Goal: Obtain resource: Download file/media

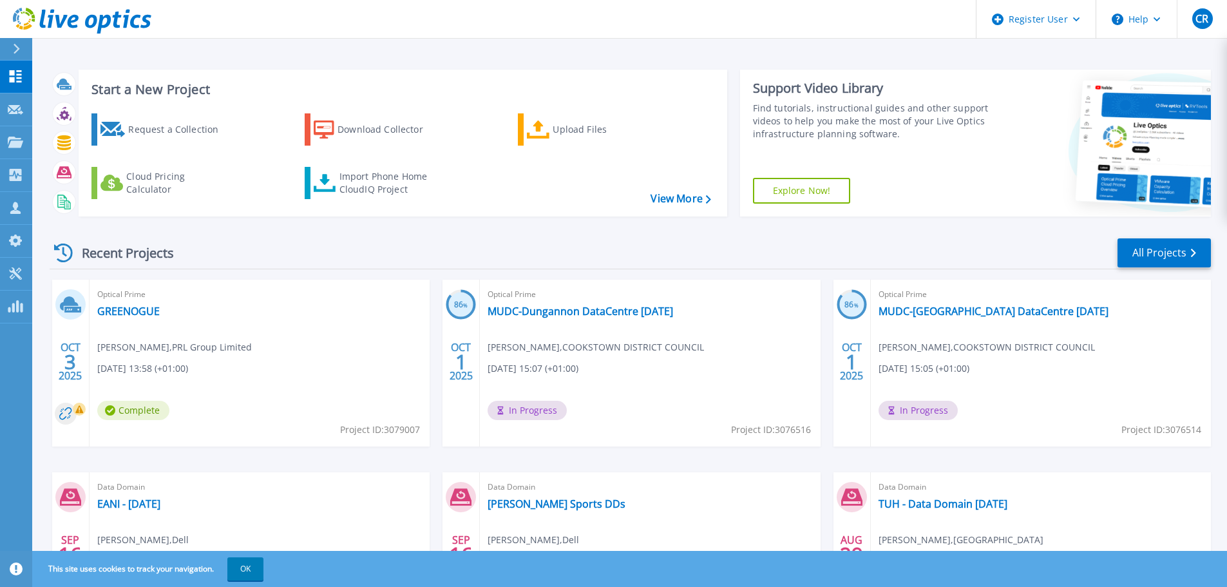
click at [389, 199] on div "Request a Collection Download Collector Upload Files Cloud Pricing Calculator I…" at bounding box center [401, 156] width 640 height 107
click at [388, 193] on div "Import Phone Home CloudIQ Project" at bounding box center [389, 183] width 100 height 26
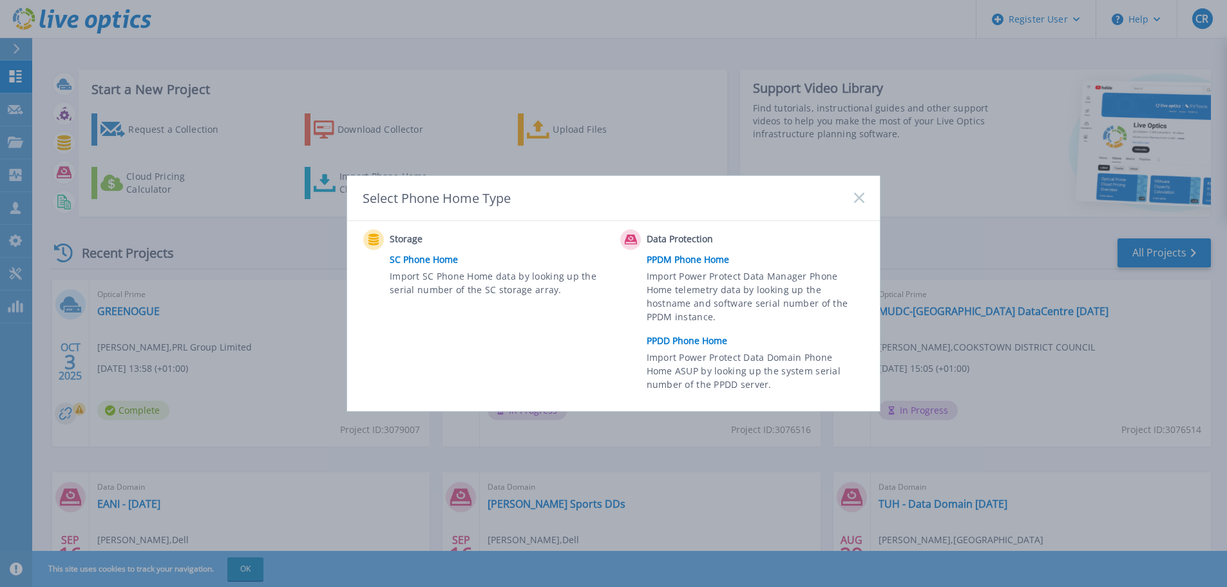
click at [677, 252] on link "PPDM Phone Home" at bounding box center [759, 259] width 224 height 19
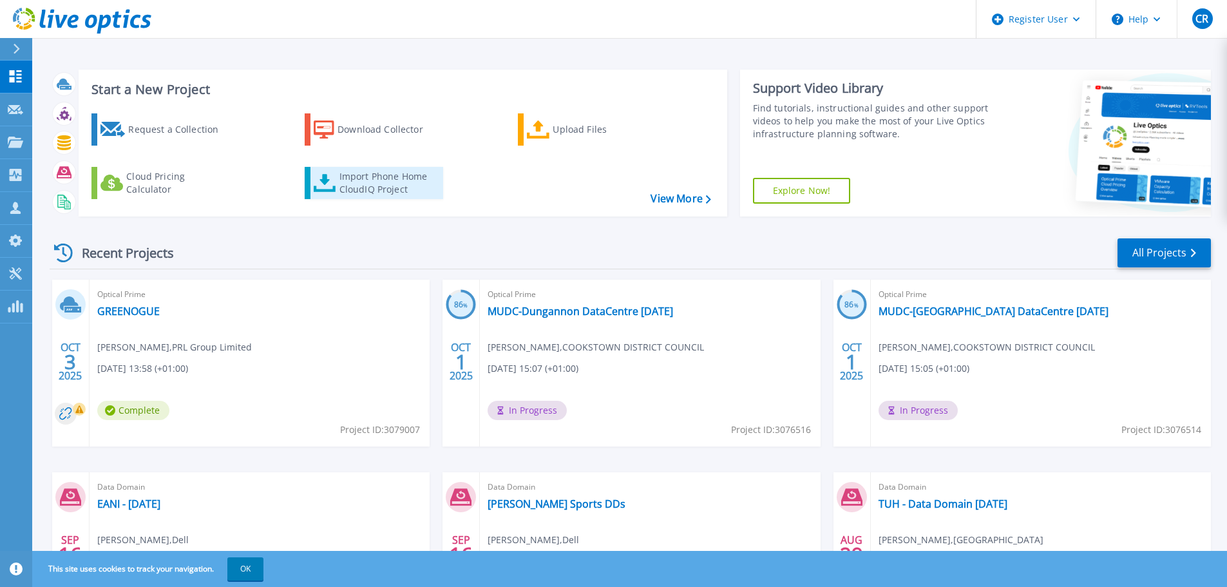
click at [395, 184] on div "Import Phone Home CloudIQ Project" at bounding box center [389, 183] width 100 height 26
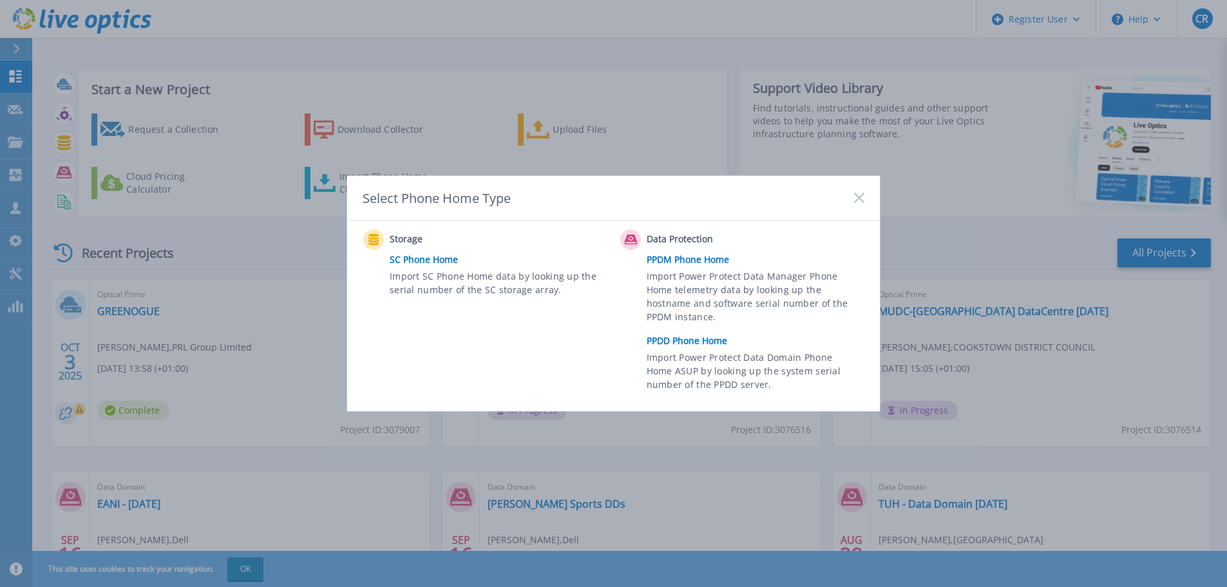
click at [678, 333] on link "PPDD Phone Home" at bounding box center [759, 340] width 224 height 19
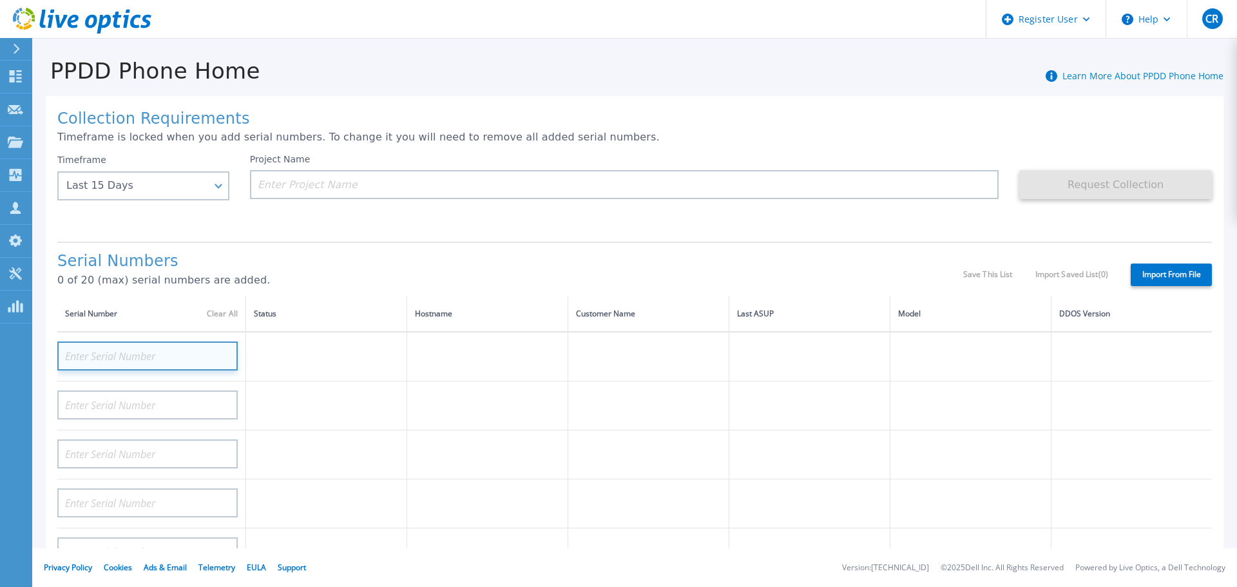
click at [198, 358] on input at bounding box center [147, 355] width 180 height 29
paste input "CRK00234318230"
type input "CRK00234318230"
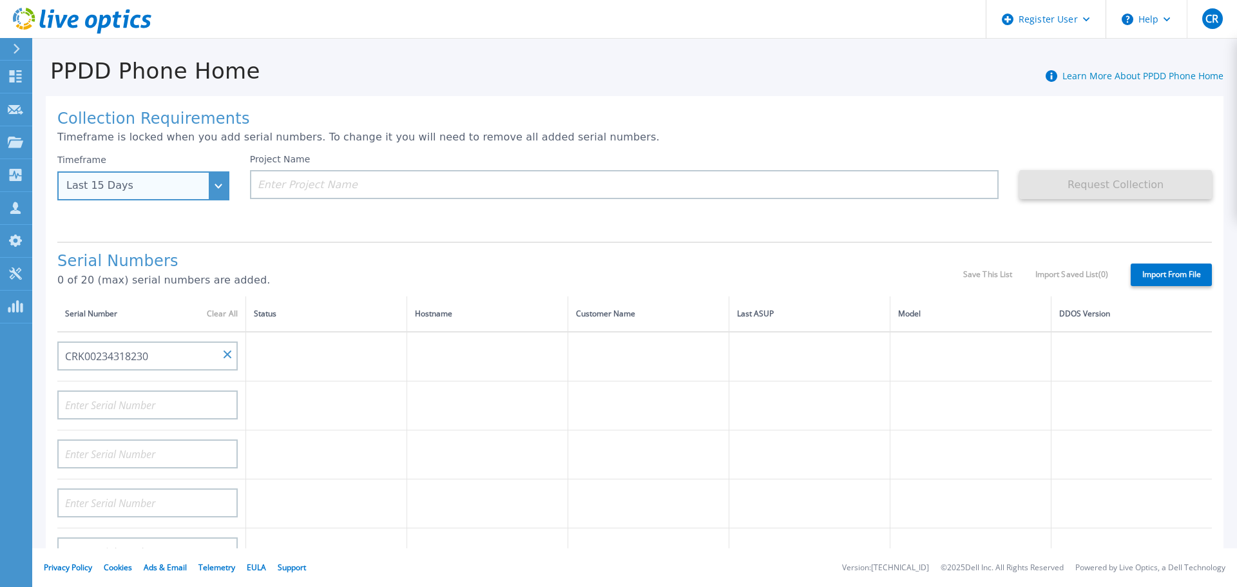
click at [198, 193] on div "Timeframe Last 15 Days Last 15 Days Last 2 Months Last 6 Months Last 1 Year Las…" at bounding box center [143, 177] width 172 height 46
click at [215, 189] on div "Timeframe Last 15 Days" at bounding box center [143, 177] width 172 height 46
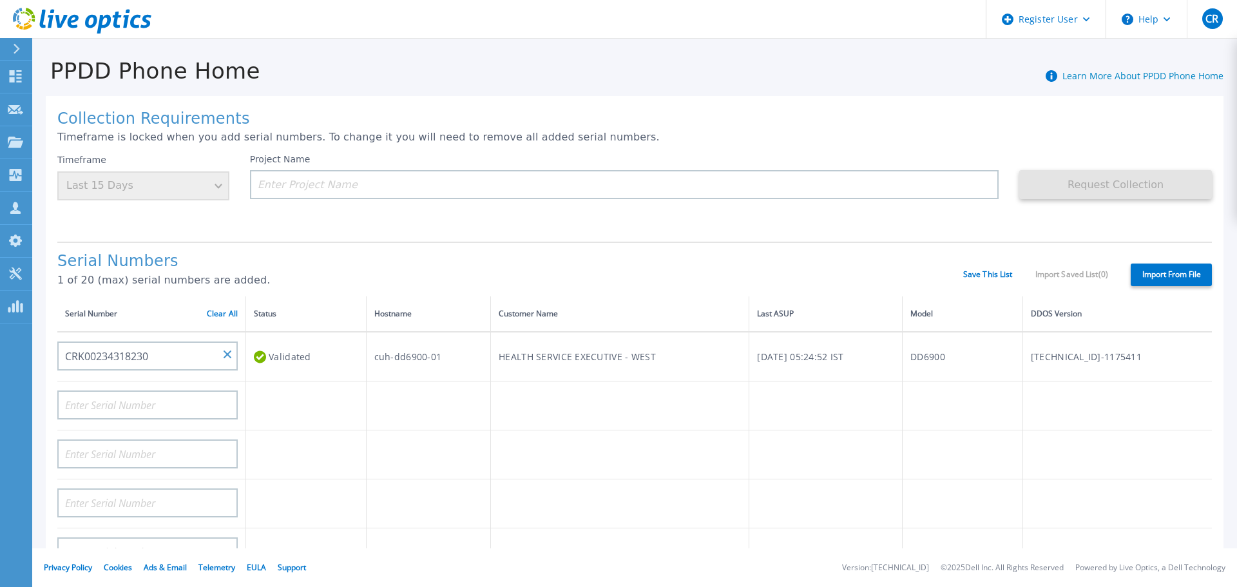
click at [218, 177] on div "Timeframe Last 15 Days" at bounding box center [143, 177] width 172 height 46
click at [397, 184] on input at bounding box center [624, 184] width 749 height 29
click at [380, 183] on input at bounding box center [624, 184] width 749 height 29
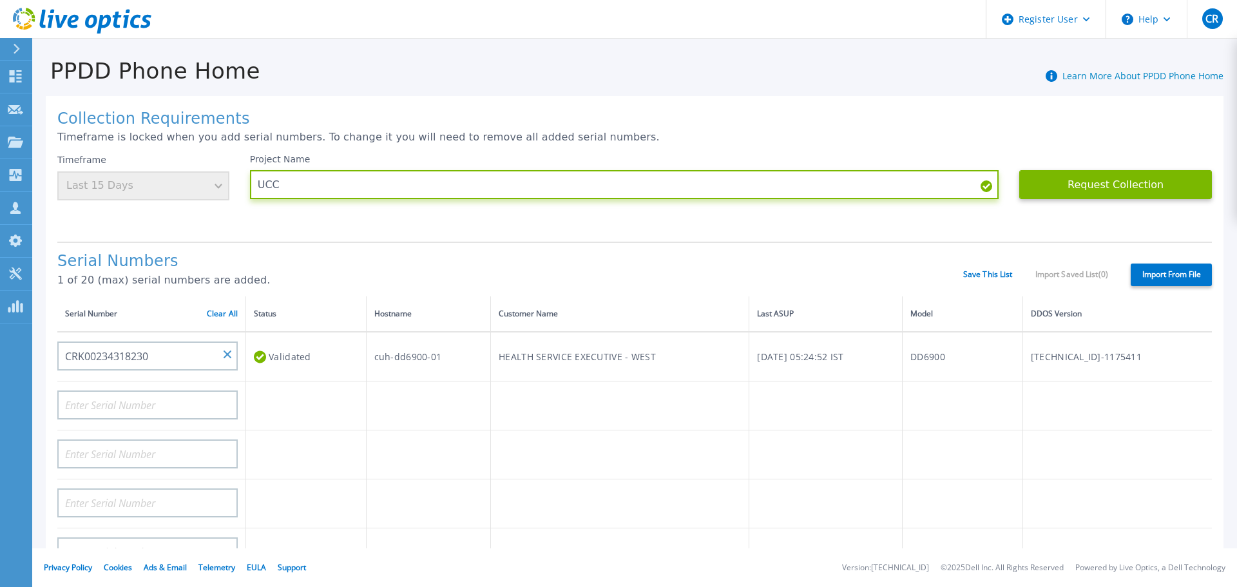
type input "UCC"
click at [203, 219] on div "Timeframe Last 15 Days" at bounding box center [153, 192] width 193 height 77
click at [207, 187] on div "Timeframe Last 15 Days" at bounding box center [143, 177] width 172 height 46
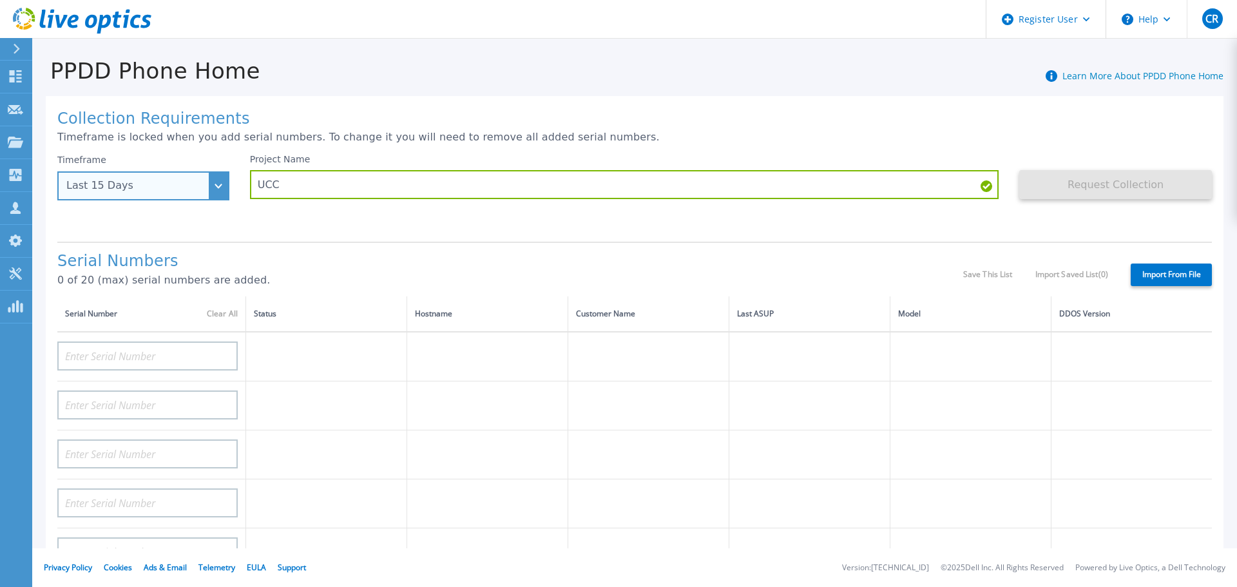
click at [216, 189] on div "Last 15 Days" at bounding box center [143, 185] width 172 height 29
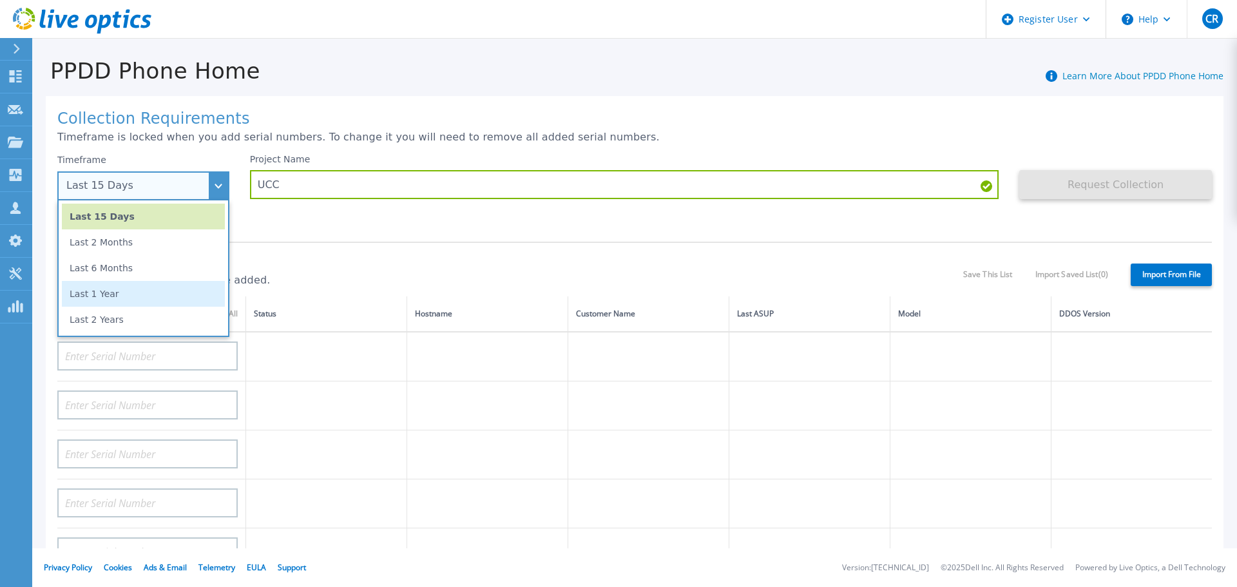
click at [168, 305] on li "Last 1 Year" at bounding box center [143, 294] width 163 height 26
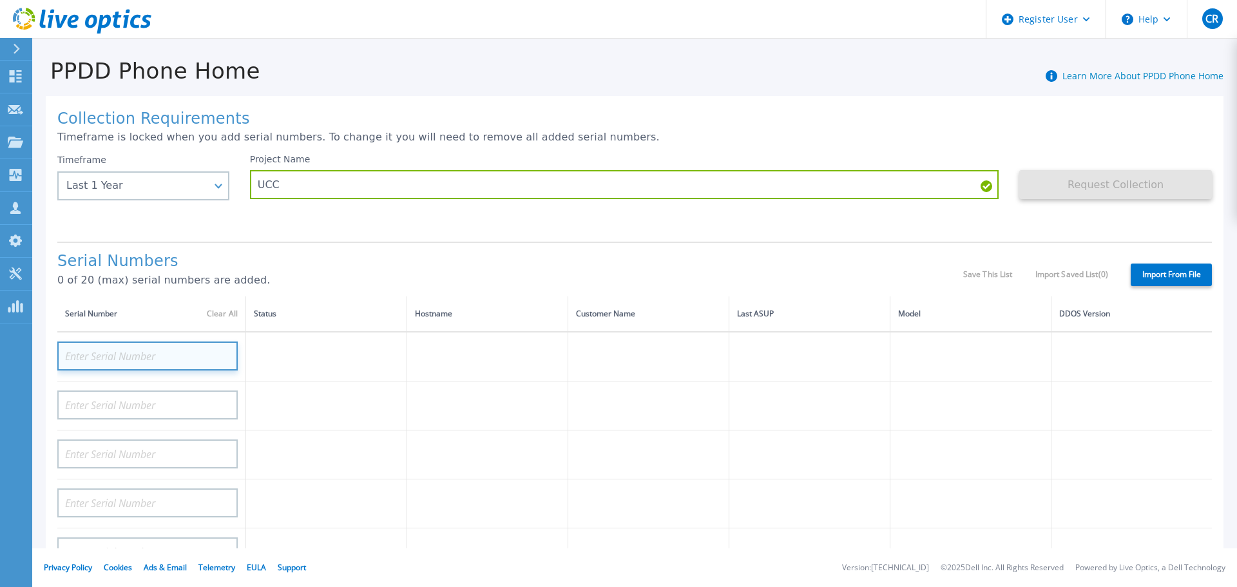
click at [179, 350] on input at bounding box center [147, 355] width 180 height 29
paste input "CRK00234318230"
type input "CRK00234318230"
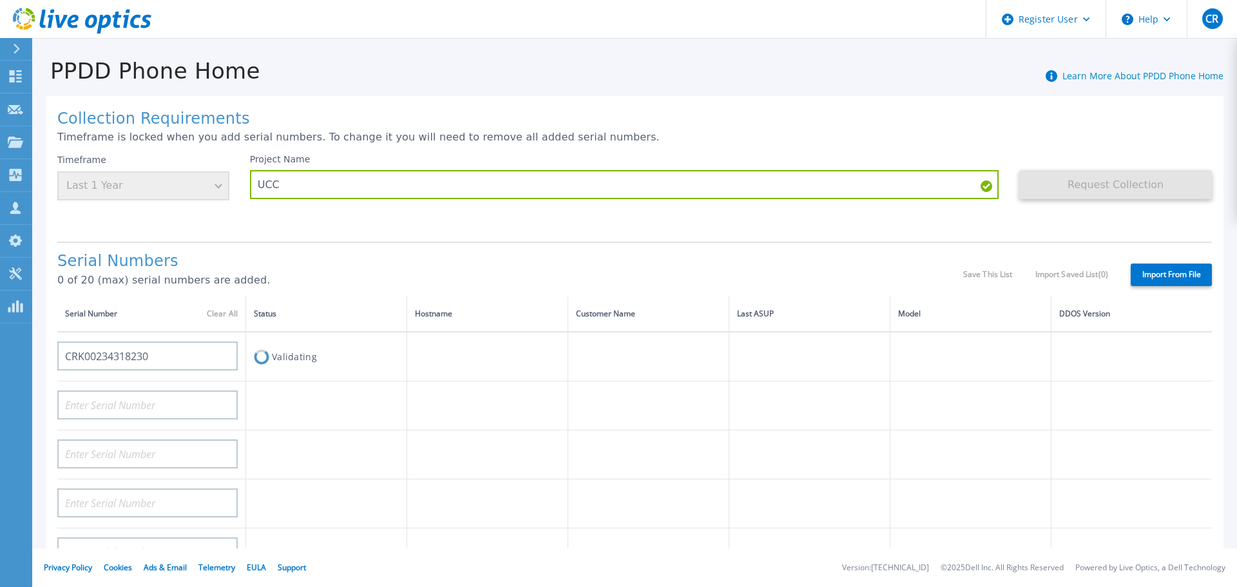
click at [220, 223] on div "Timeframe Last 1 Year" at bounding box center [153, 192] width 193 height 77
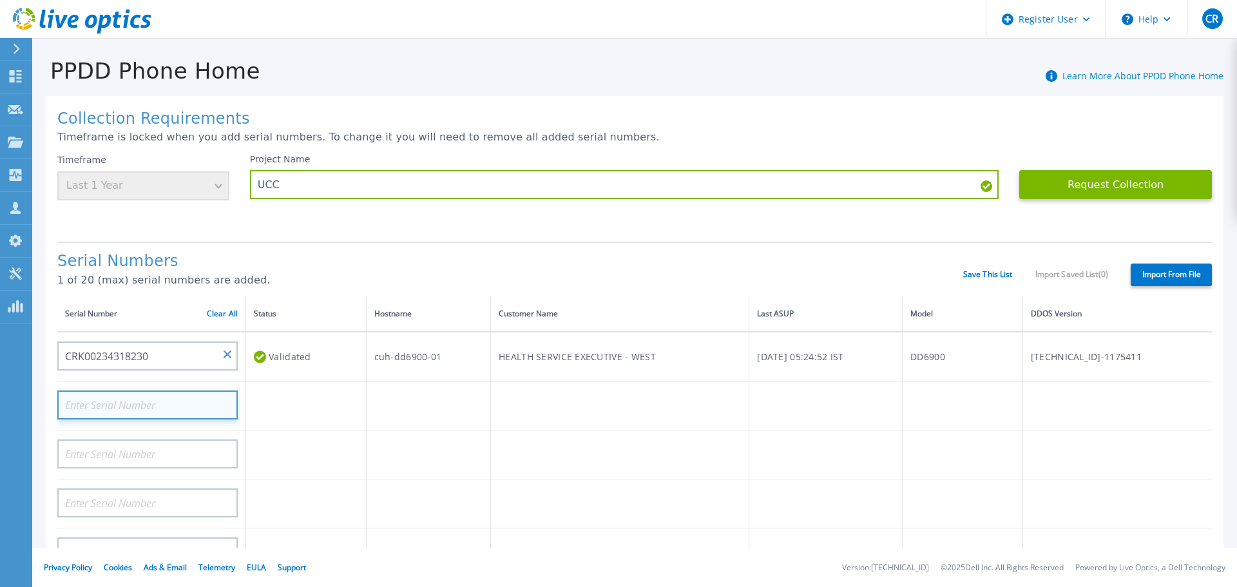
click at [124, 394] on input at bounding box center [147, 404] width 180 height 29
paste input "CRK00234318262"
type input "CRK00234318262"
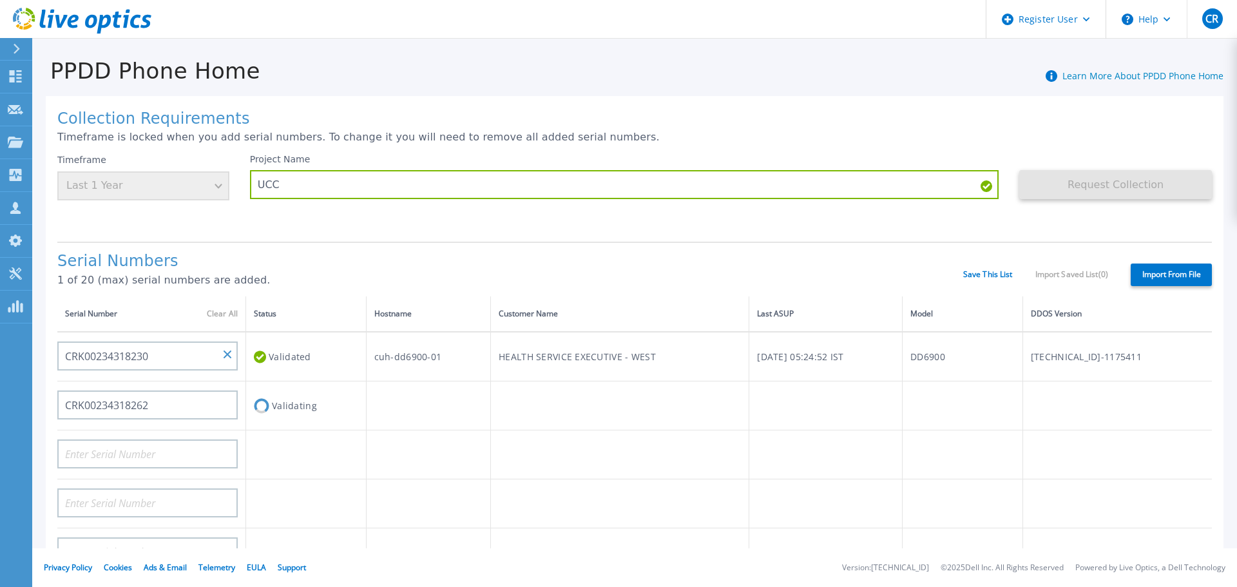
click at [384, 450] on td at bounding box center [428, 454] width 125 height 49
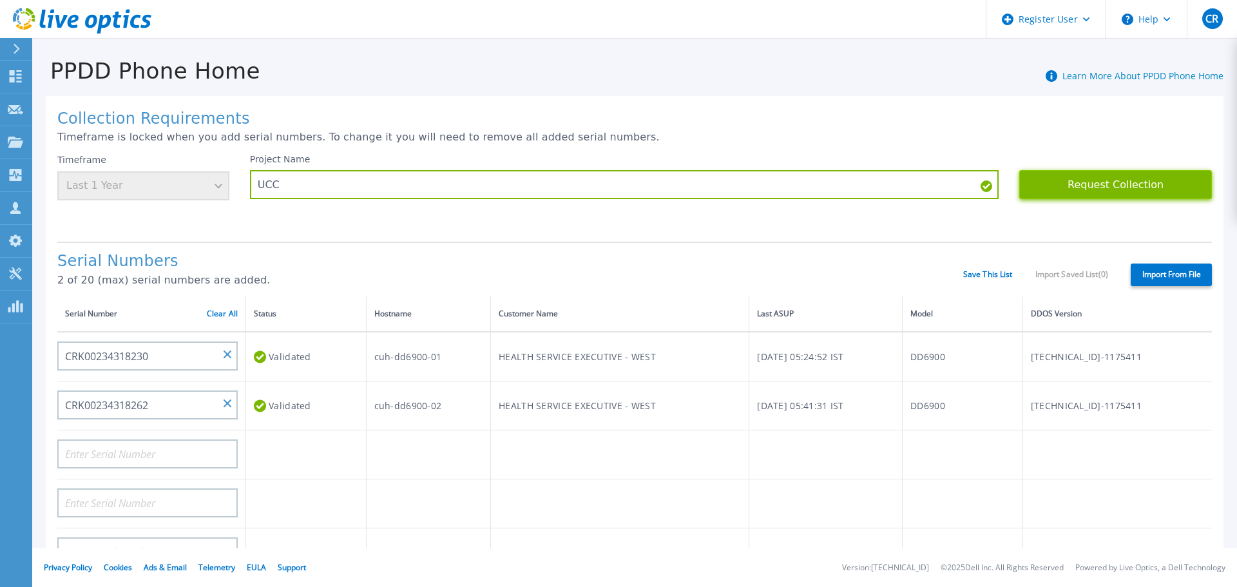
click at [1096, 173] on button "Request Collection" at bounding box center [1115, 184] width 193 height 29
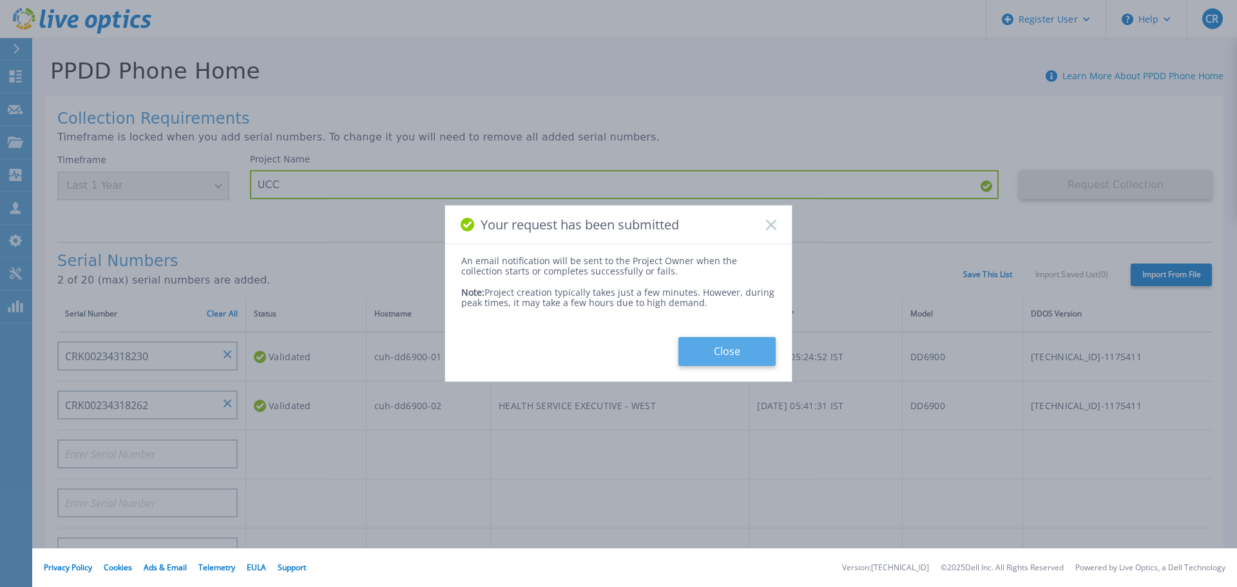
click at [739, 347] on button "Close" at bounding box center [726, 351] width 97 height 29
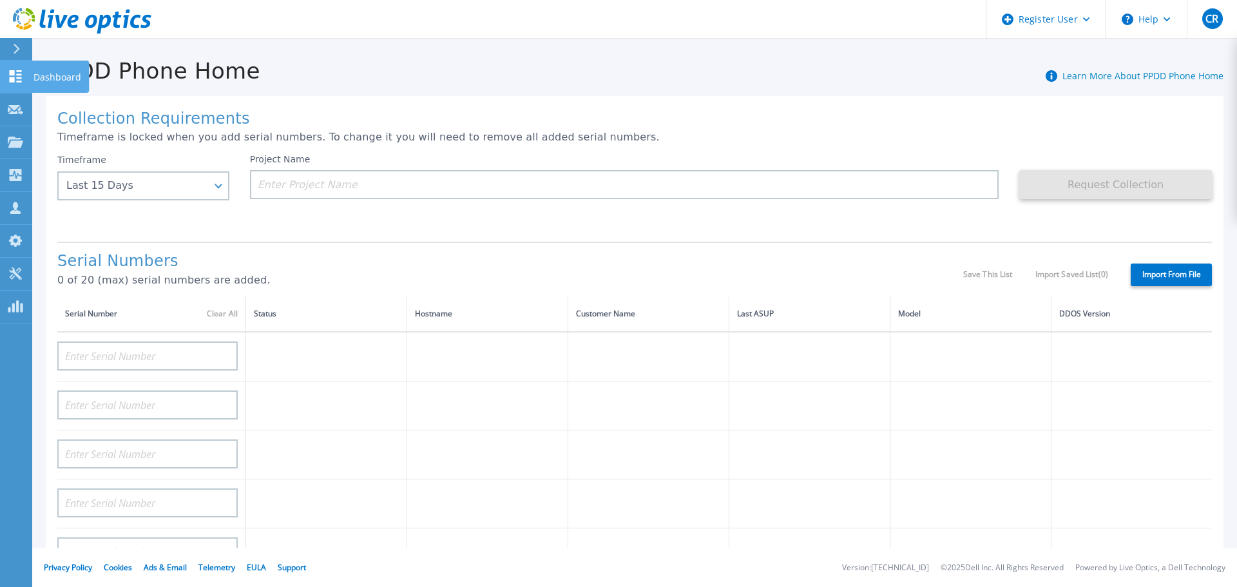
click at [21, 63] on link "Dashboard Dashboard" at bounding box center [16, 77] width 32 height 33
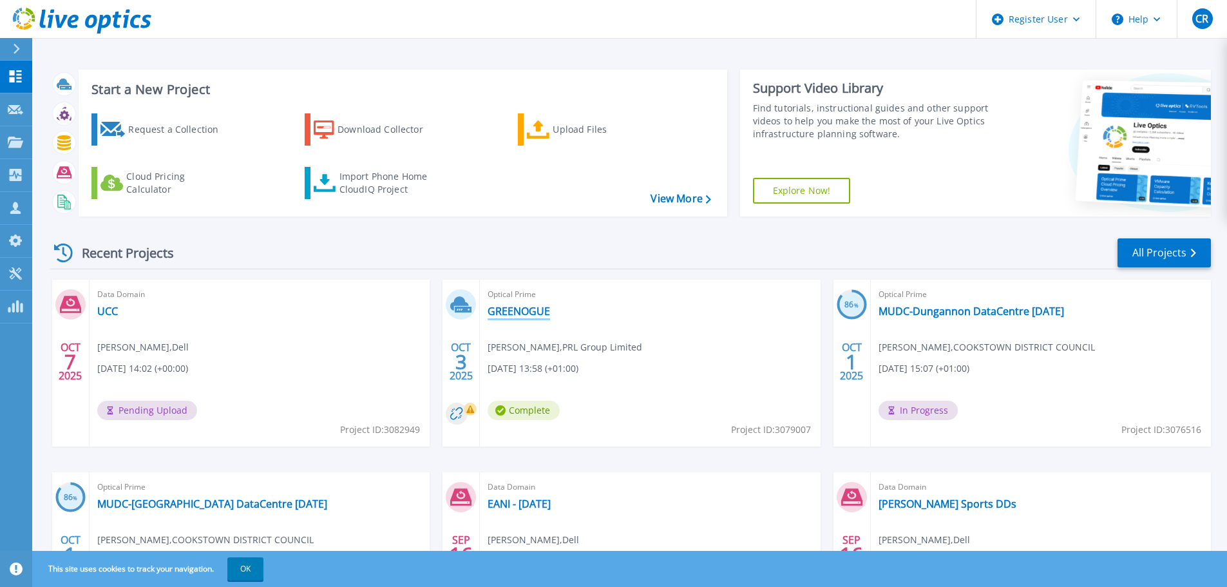
click at [521, 307] on link "GREENOGUE" at bounding box center [519, 311] width 62 height 13
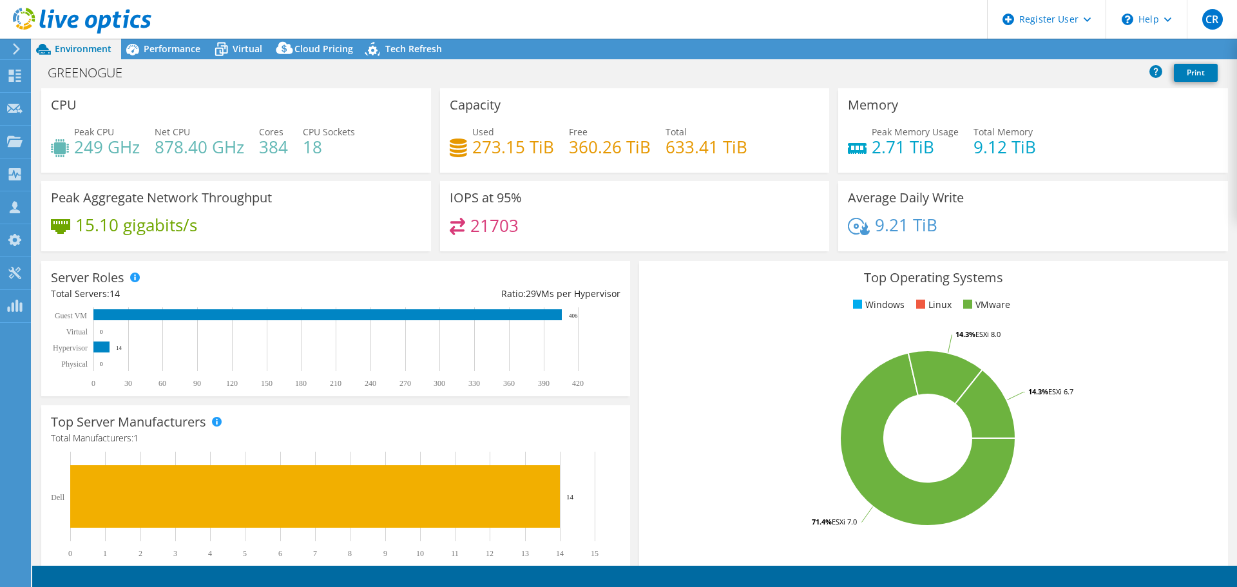
select select "USD"
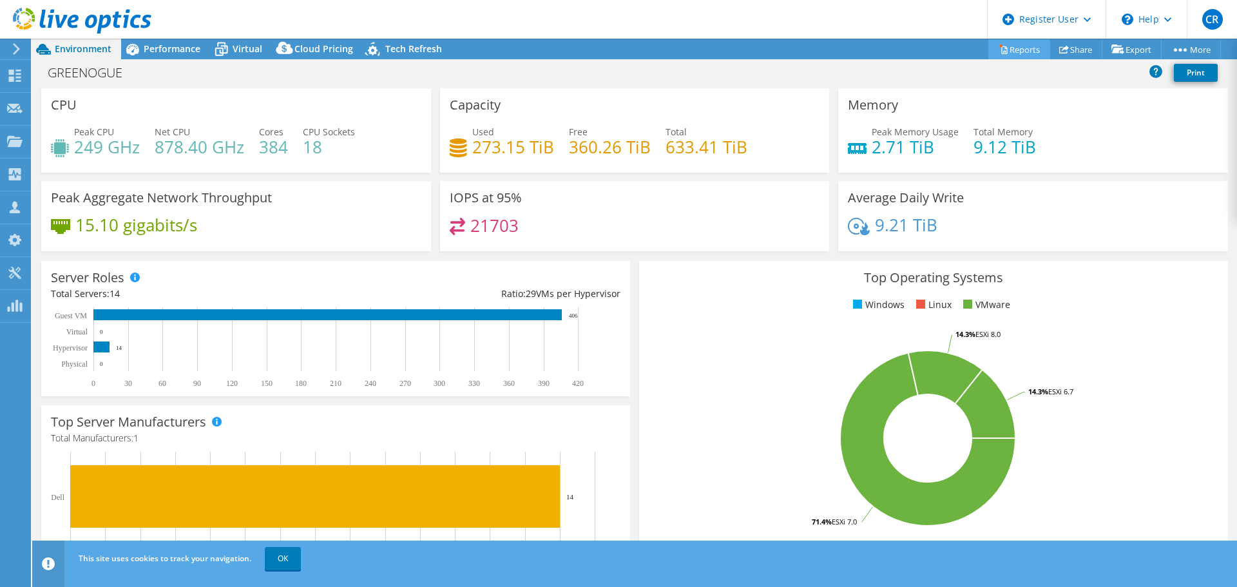
click at [1015, 50] on link "Reports" at bounding box center [1019, 49] width 62 height 20
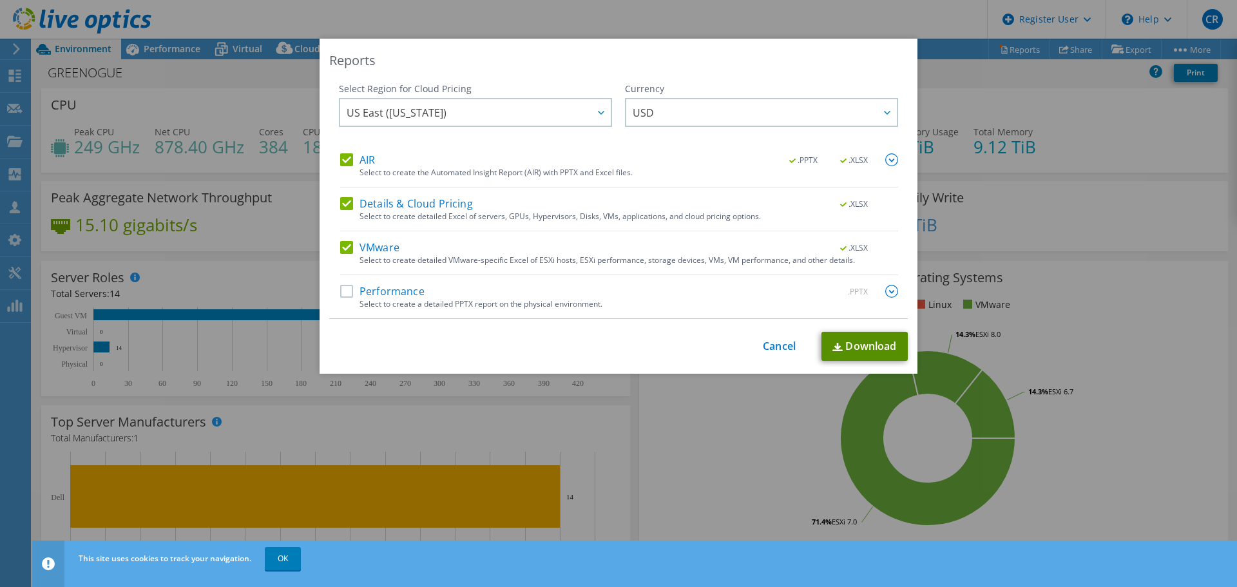
click at [875, 345] on link "Download" at bounding box center [864, 346] width 86 height 29
click at [784, 347] on link "Cancel" at bounding box center [779, 346] width 33 height 12
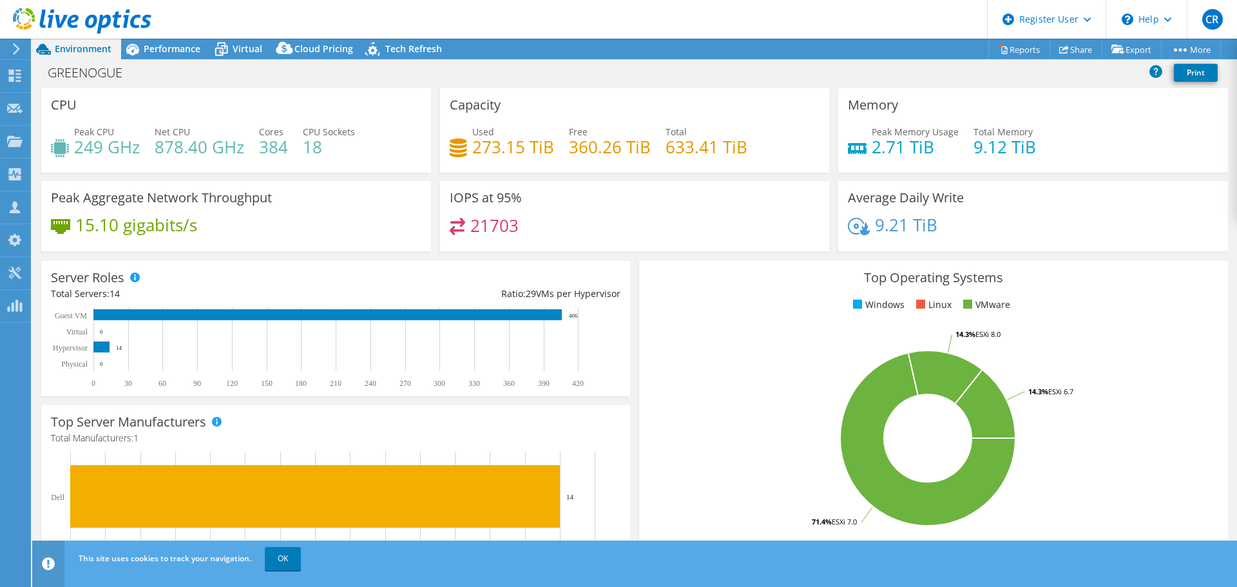
click at [73, 50] on span "Environment" at bounding box center [83, 49] width 57 height 12
click at [17, 78] on use at bounding box center [15, 76] width 12 height 12
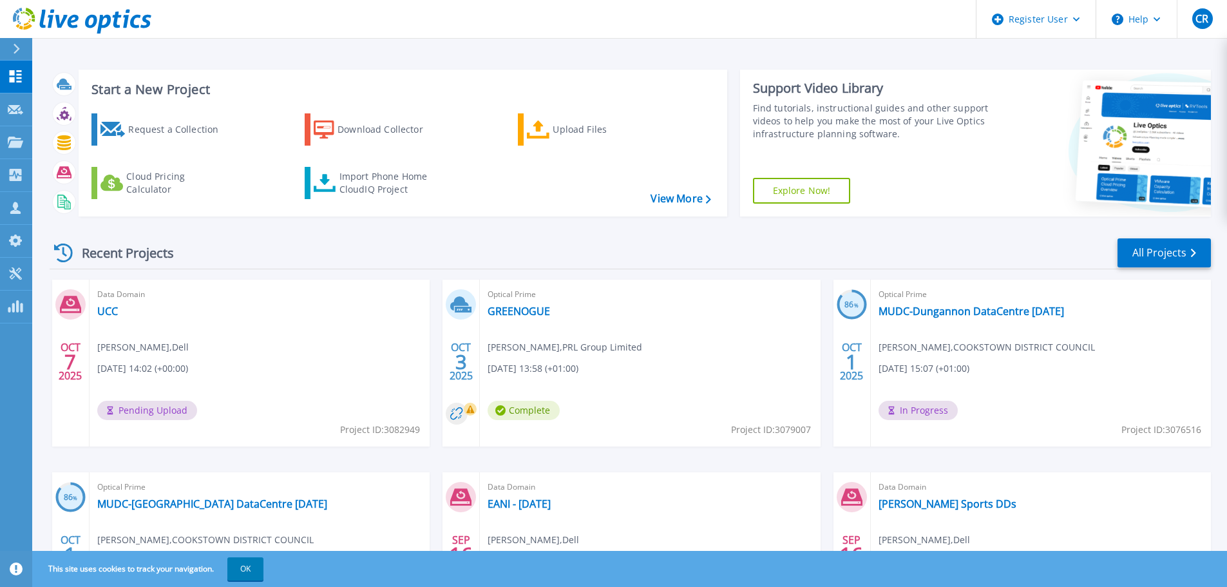
click at [263, 473] on div "Optical Prime MUDC-[GEOGRAPHIC_DATA] DataCentre [DATE] [PERSON_NAME] , [GEOGRAP…" at bounding box center [260, 555] width 340 height 167
click at [339, 363] on div "Data Domain UCC [PERSON_NAME] , Dell [DATE] 14:02 (+00:00) Complete Verify Owne…" at bounding box center [260, 363] width 340 height 167
click at [108, 310] on link "UCC" at bounding box center [107, 311] width 21 height 13
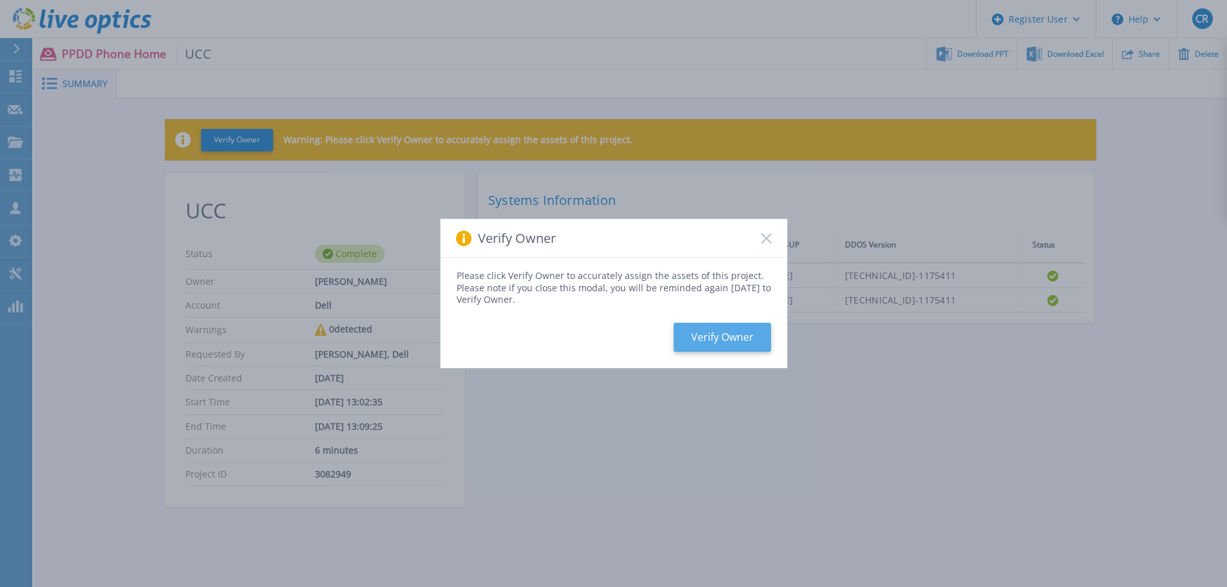
click at [718, 332] on button "Verify Owner" at bounding box center [722, 337] width 97 height 29
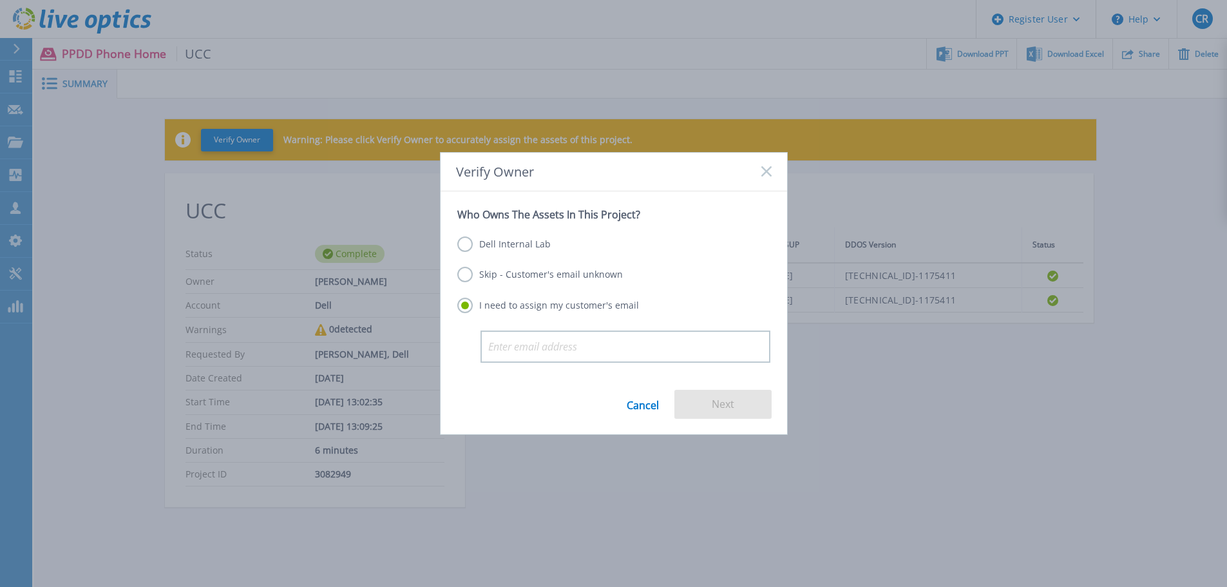
click at [522, 249] on label "Dell Internal Lab" at bounding box center [503, 243] width 93 height 15
click at [0, 0] on input "Dell Internal Lab" at bounding box center [0, 0] width 0 height 0
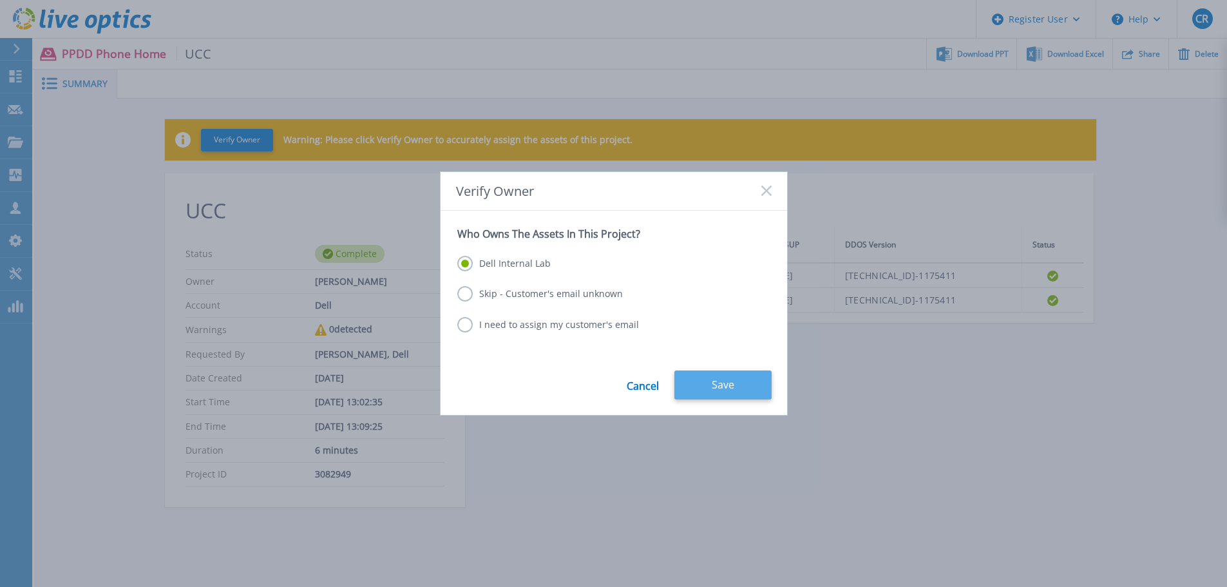
click at [721, 384] on button "Save" at bounding box center [722, 384] width 97 height 29
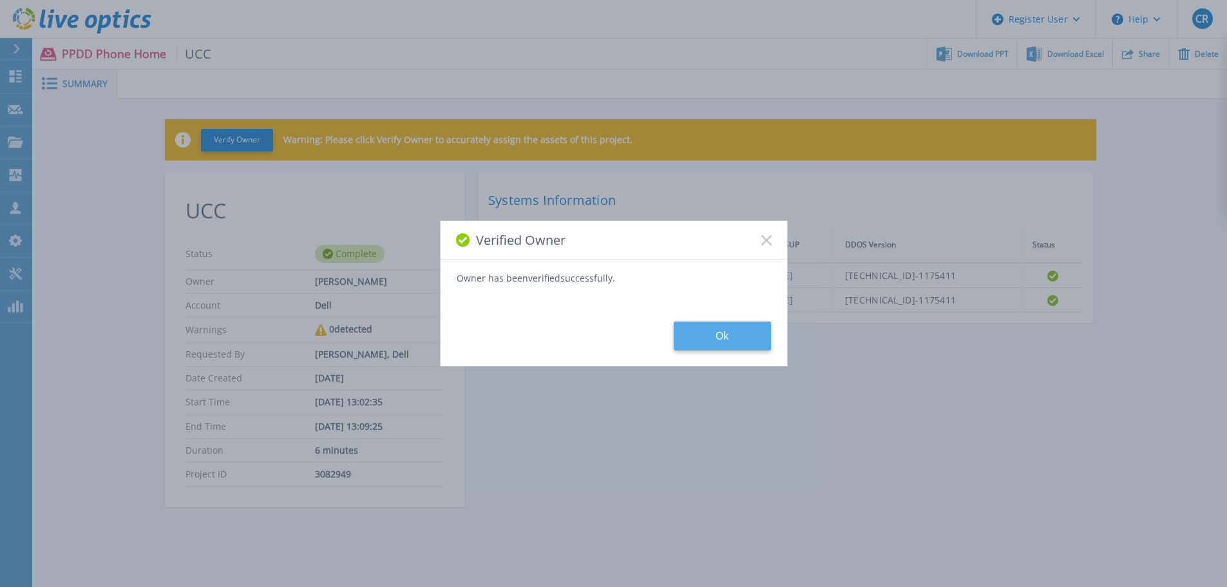
click at [717, 349] on button "Ok" at bounding box center [722, 335] width 97 height 29
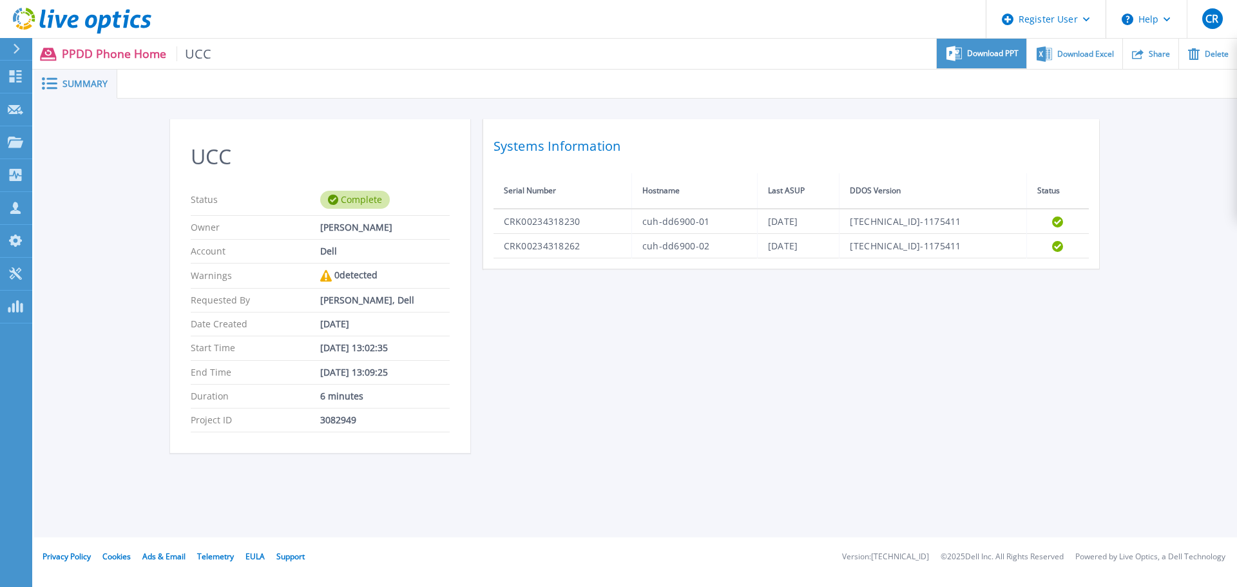
click at [1000, 57] on span "Download PPT" at bounding box center [993, 54] width 52 height 8
